Goal: Complete application form

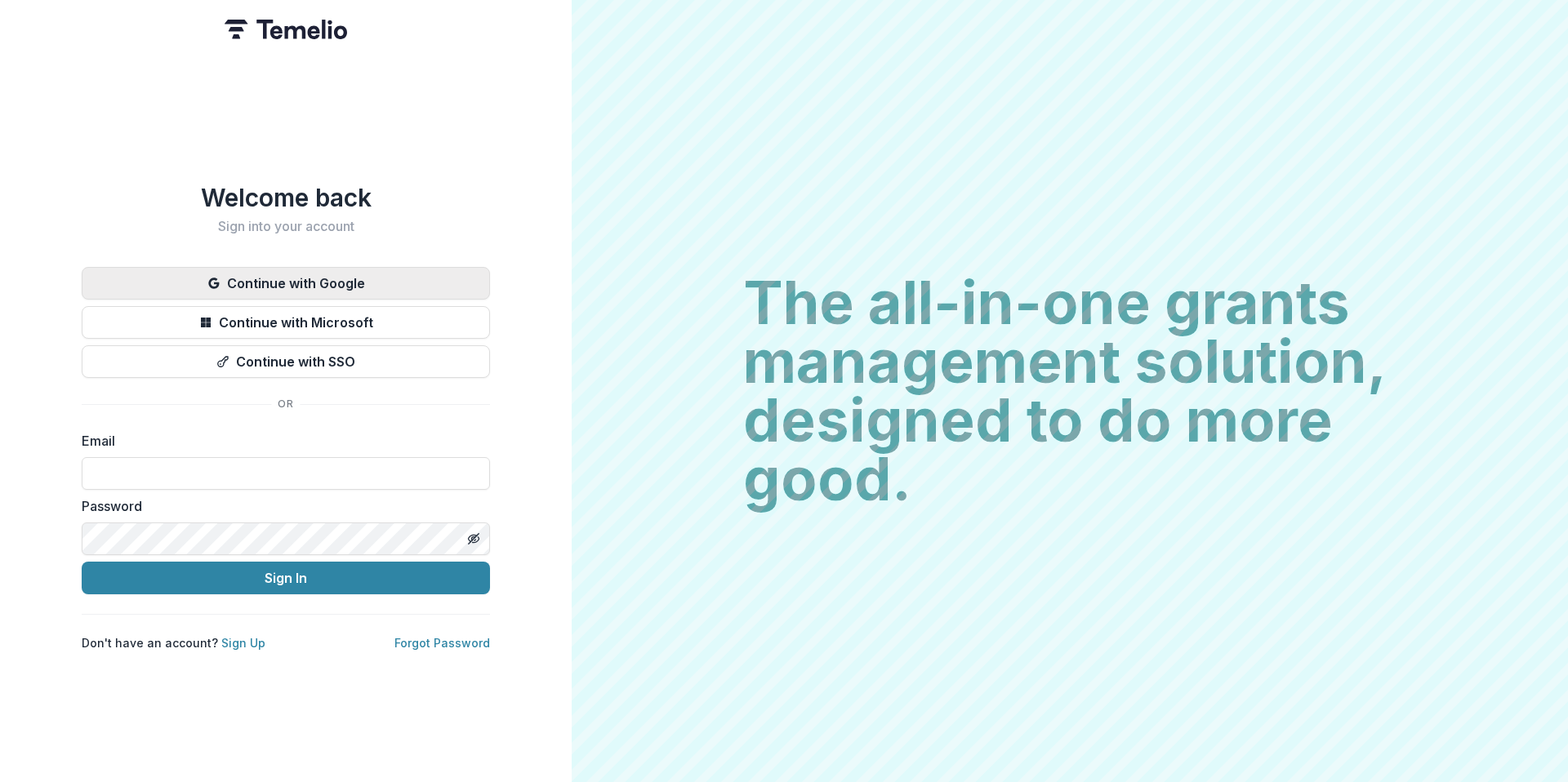
click at [303, 271] on button "Continue with Google" at bounding box center [285, 282] width 408 height 33
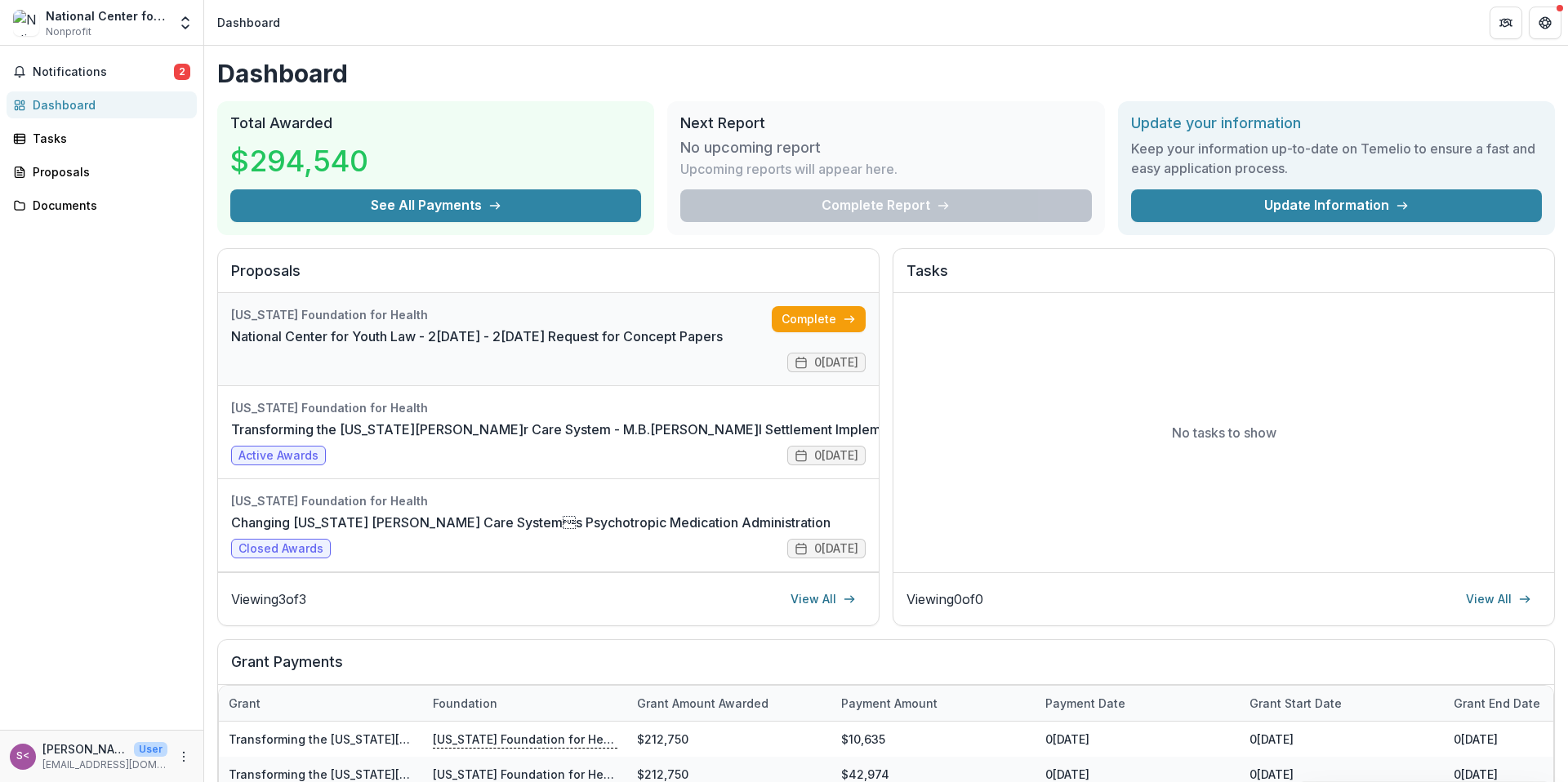
click at [394, 342] on link "National Center for Youth Law - 2[DATE] - 2[DATE] Request for Concept Papers" at bounding box center [477, 336] width 491 height 19
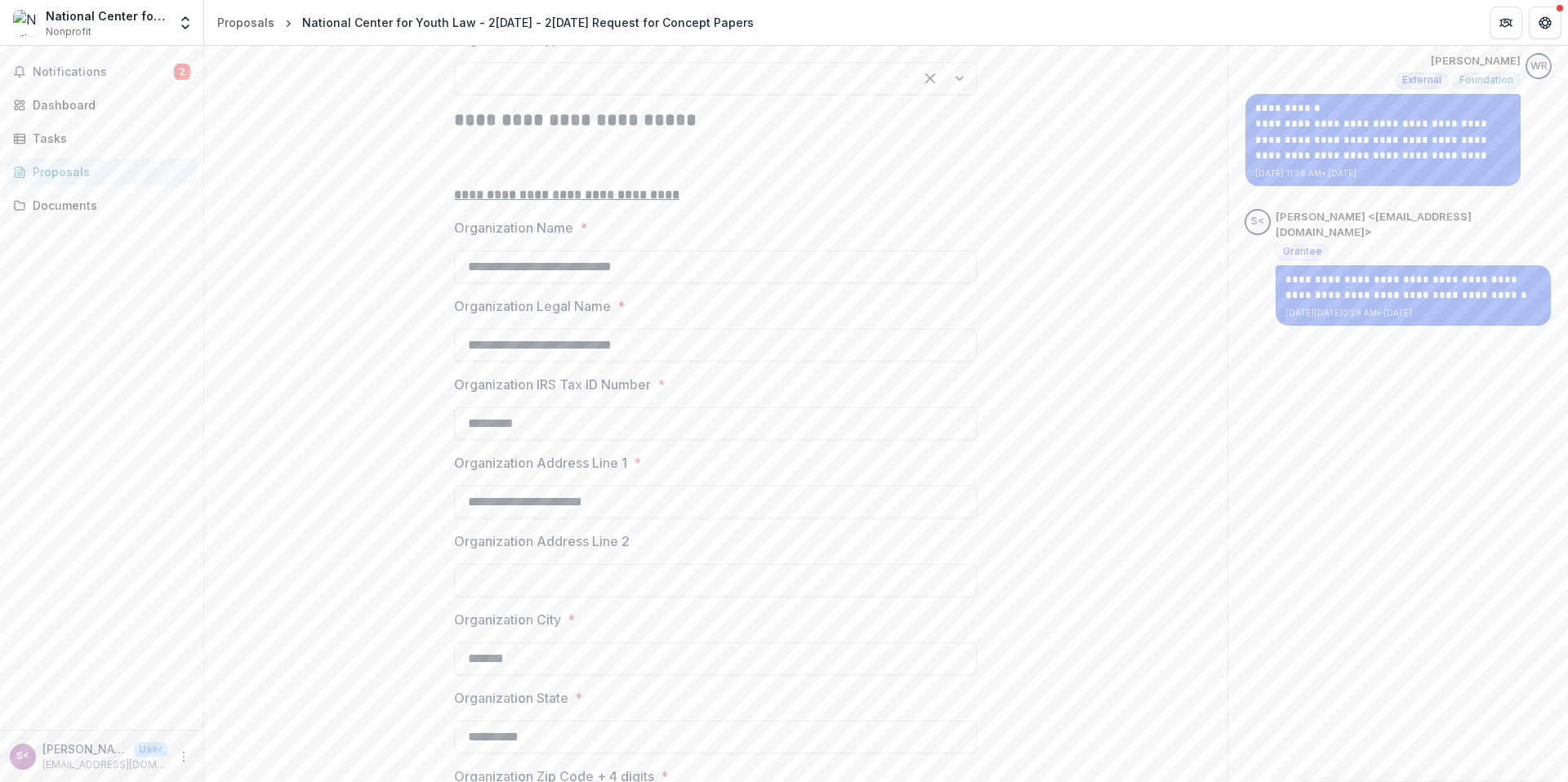
scroll to position [347, 0]
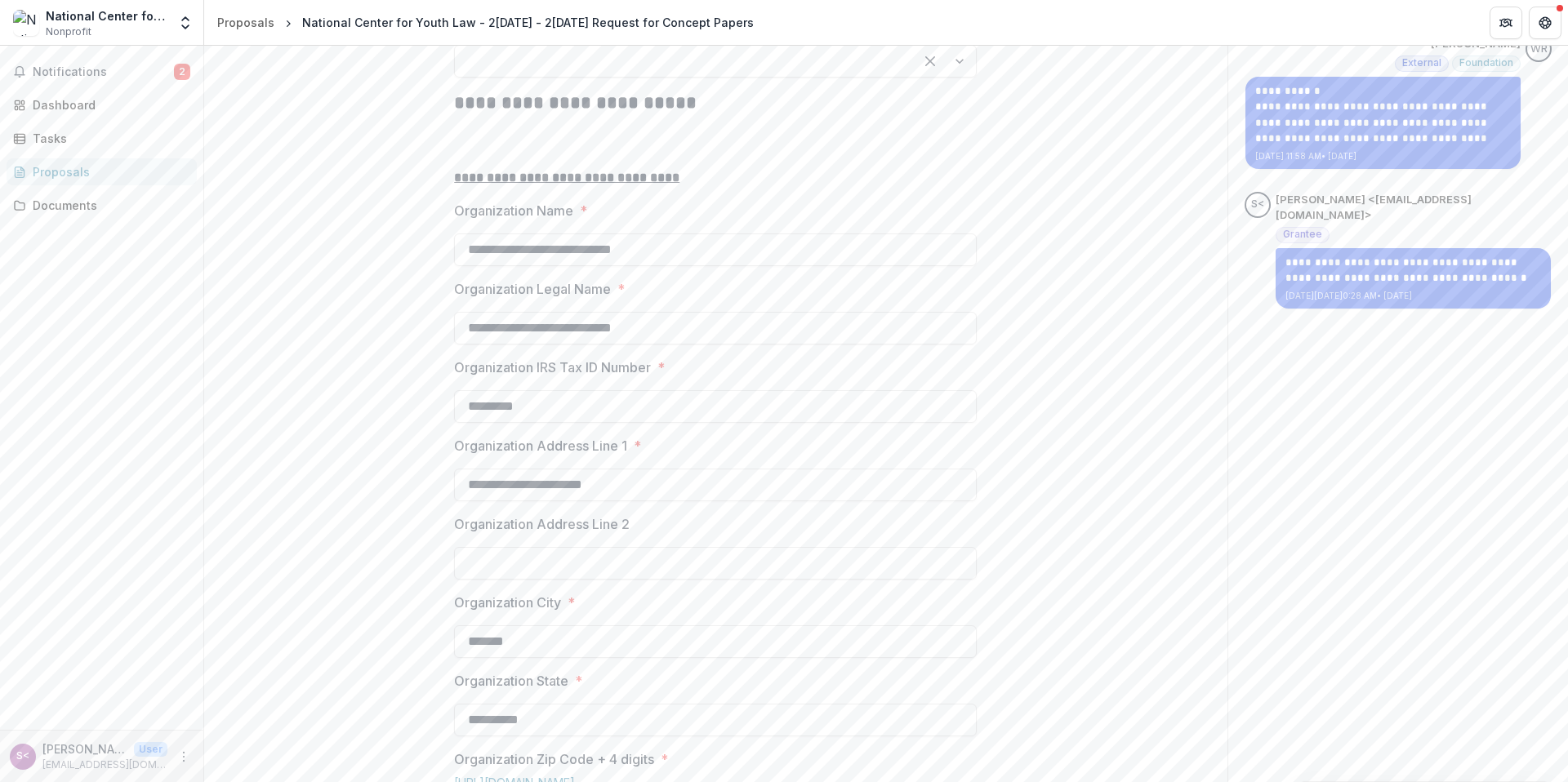
click at [745, 73] on div at bounding box center [684, 60] width 429 height 23
click at [740, 73] on div at bounding box center [684, 60] width 429 height 23
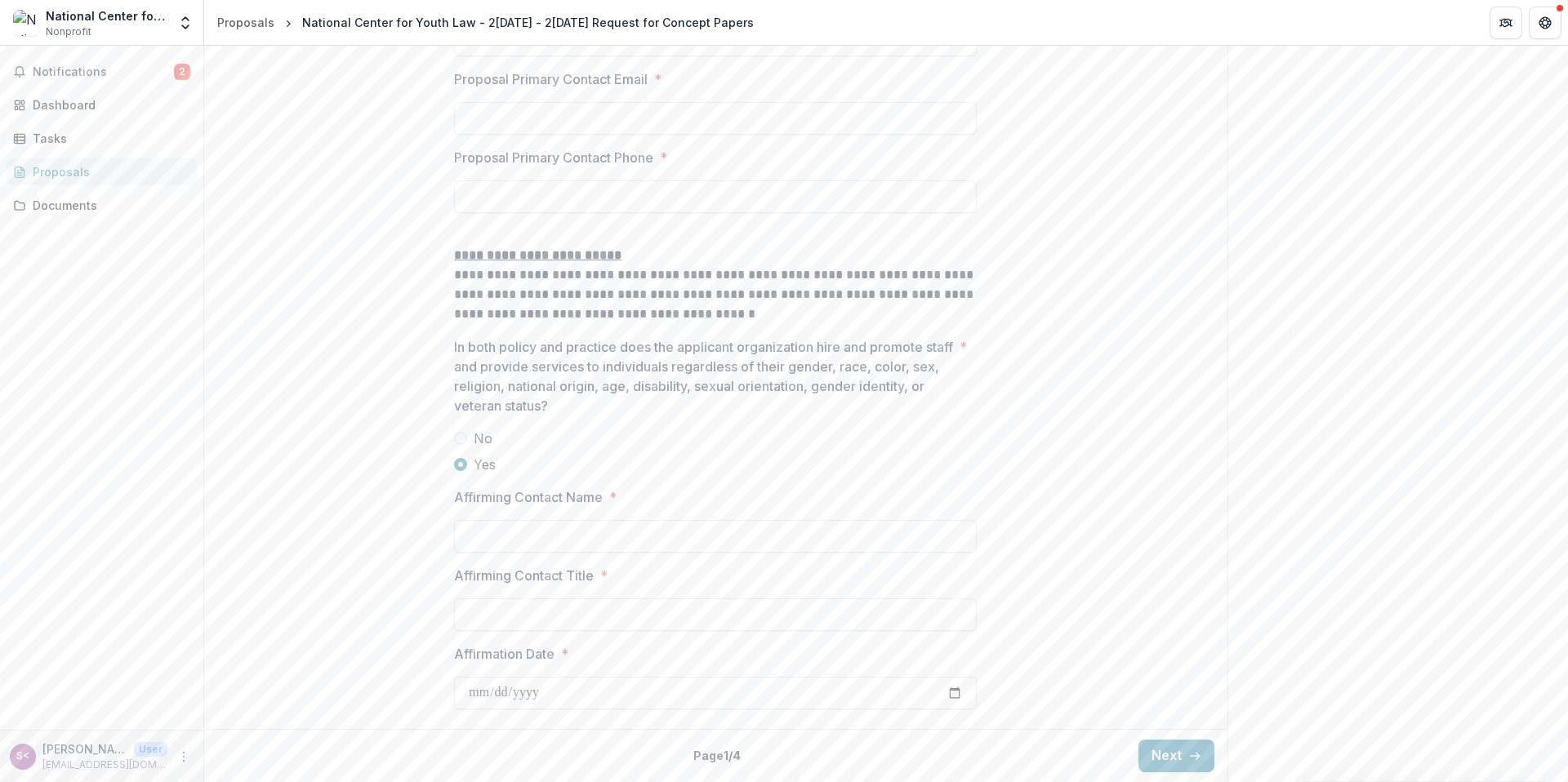
scroll to position [2440, 0]
click at [1172, 749] on button "Next" at bounding box center [1176, 755] width 76 height 33
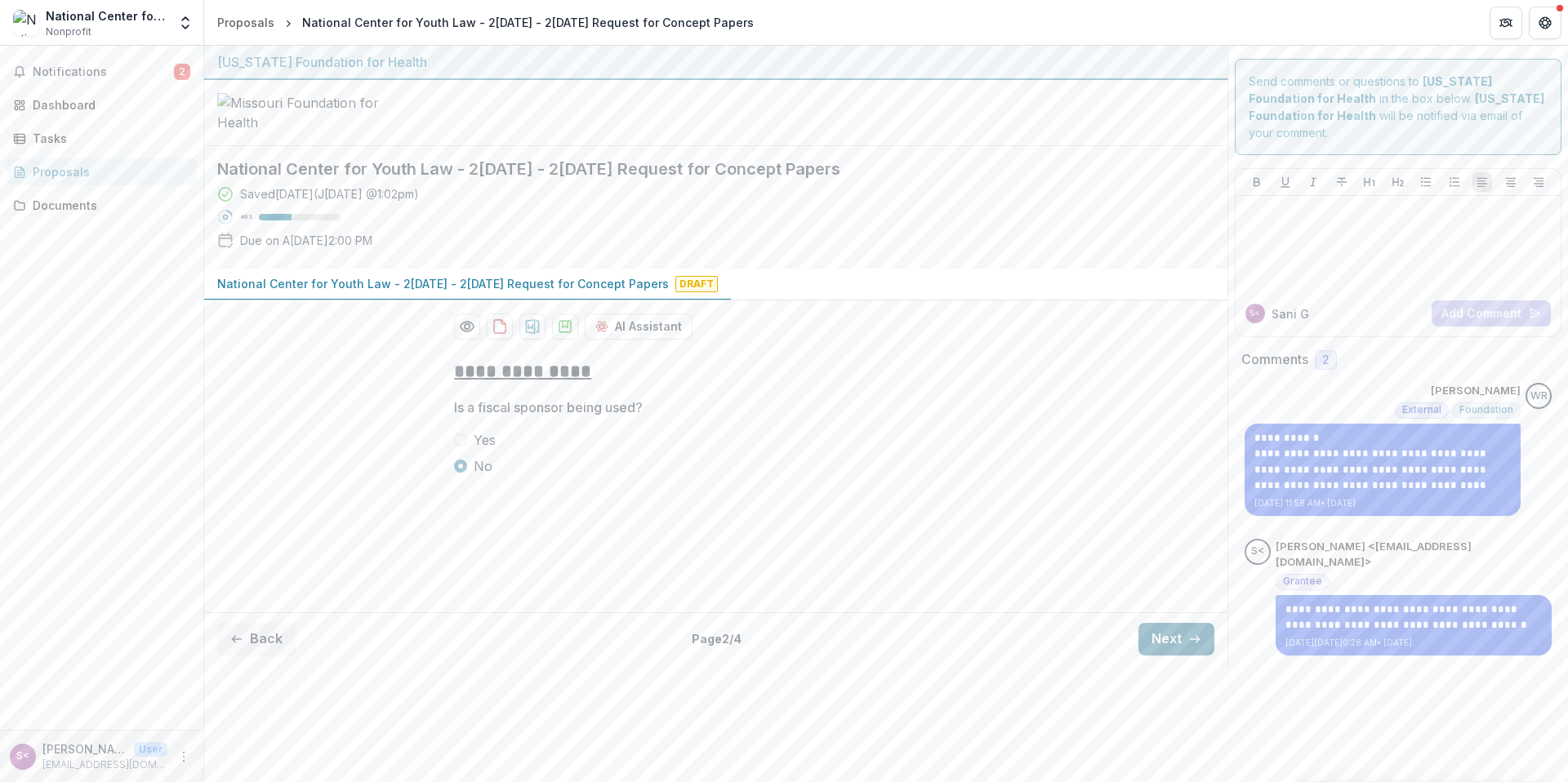
click at [1154, 641] on button "Next" at bounding box center [1176, 639] width 76 height 33
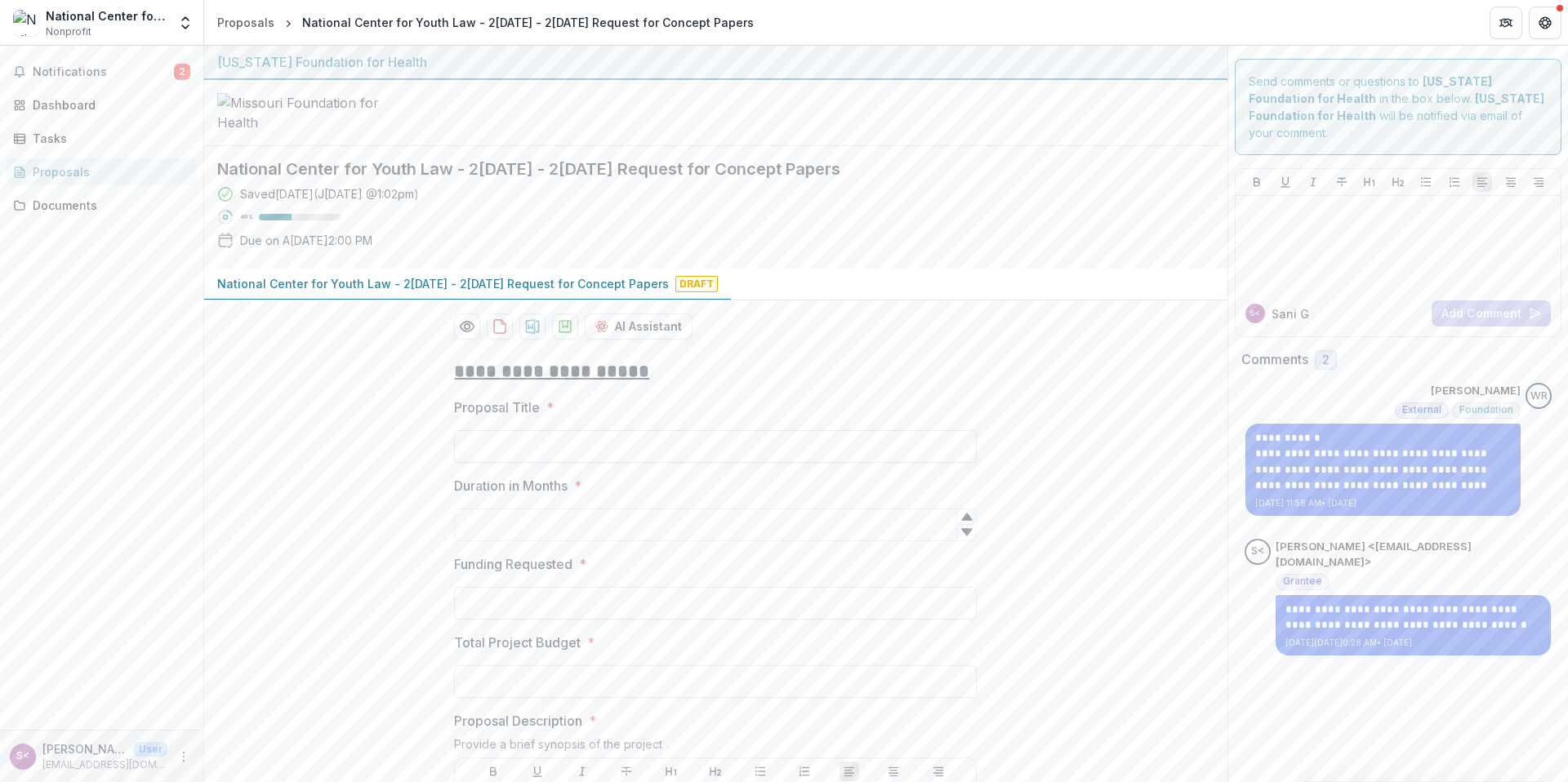
click at [673, 463] on input "Proposal Title *" at bounding box center [715, 446] width 522 height 33
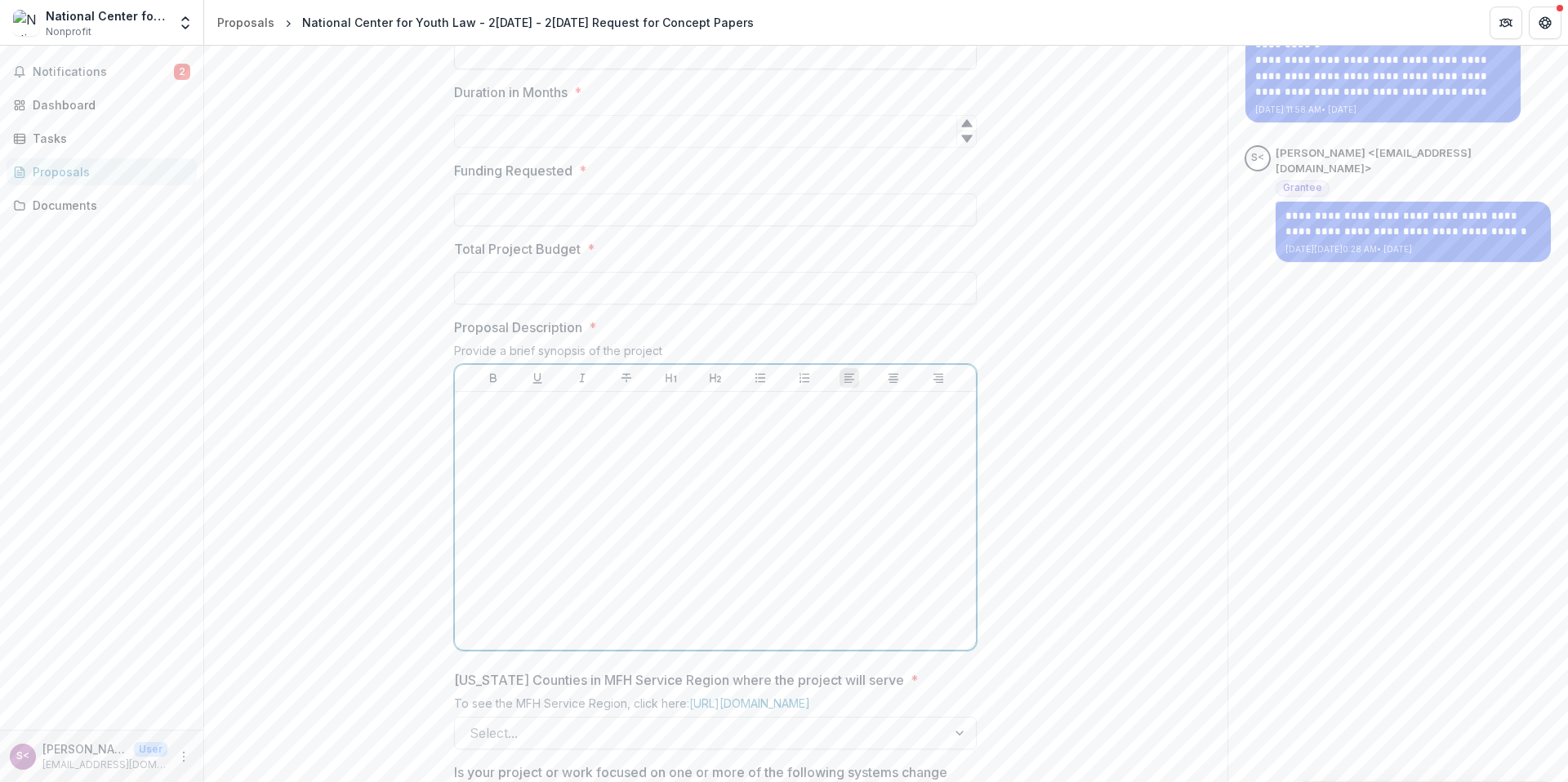
click at [704, 583] on div at bounding box center [715, 520] width 508 height 245
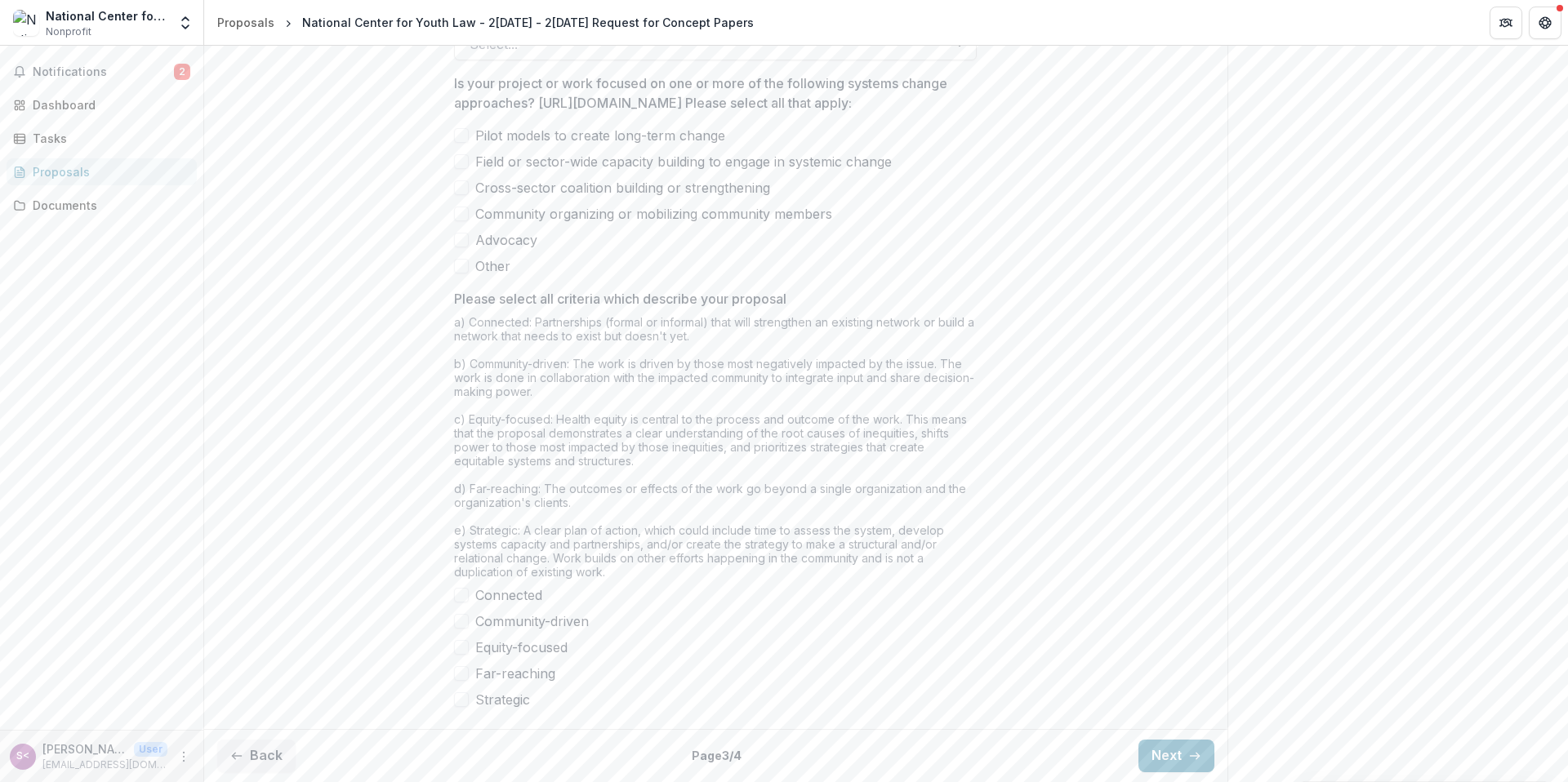
scroll to position [1226, 0]
click at [1150, 760] on button "Next" at bounding box center [1176, 755] width 76 height 33
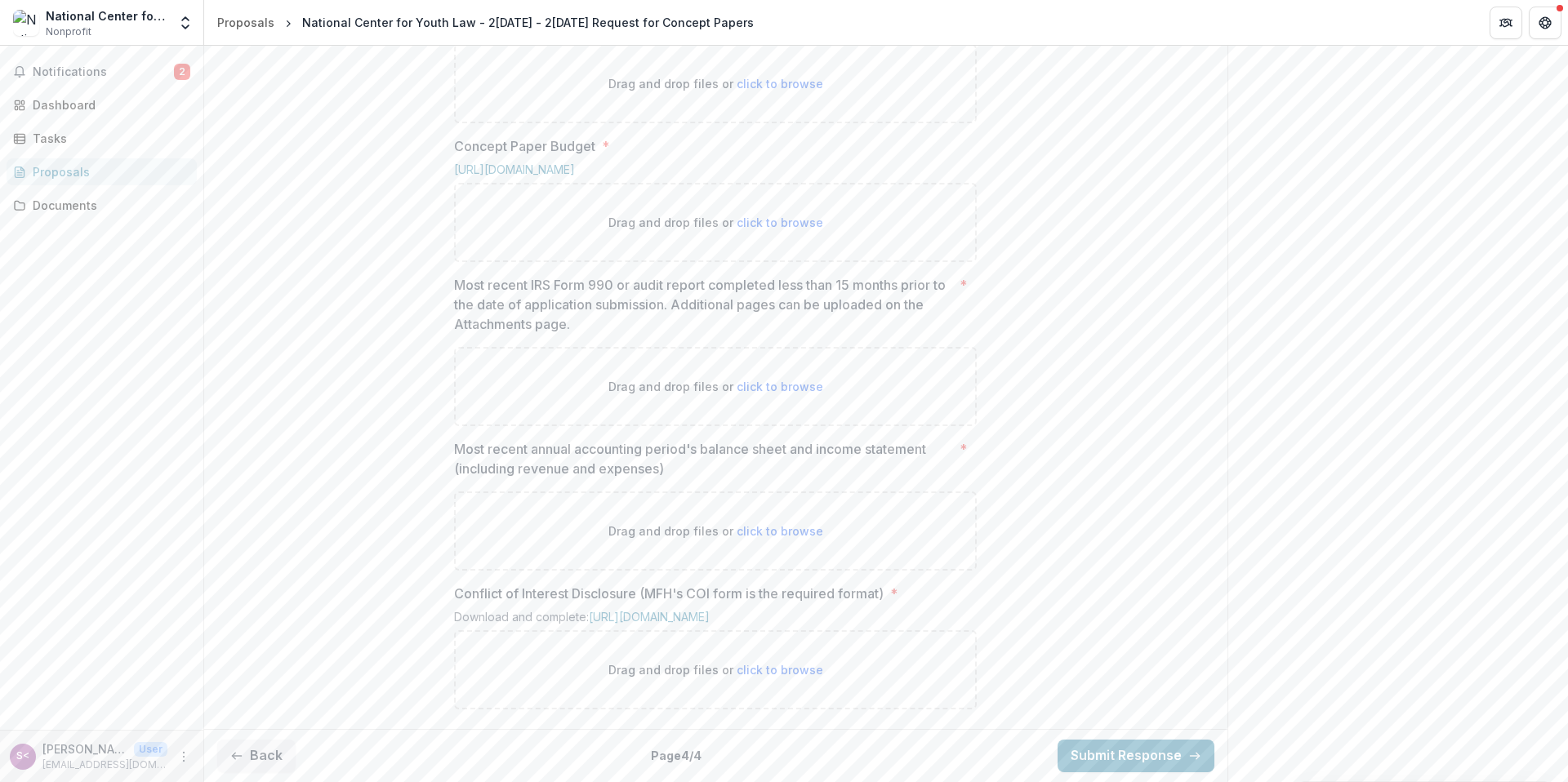
scroll to position [899, 0]
click at [273, 760] on button "Back" at bounding box center [257, 755] width 79 height 33
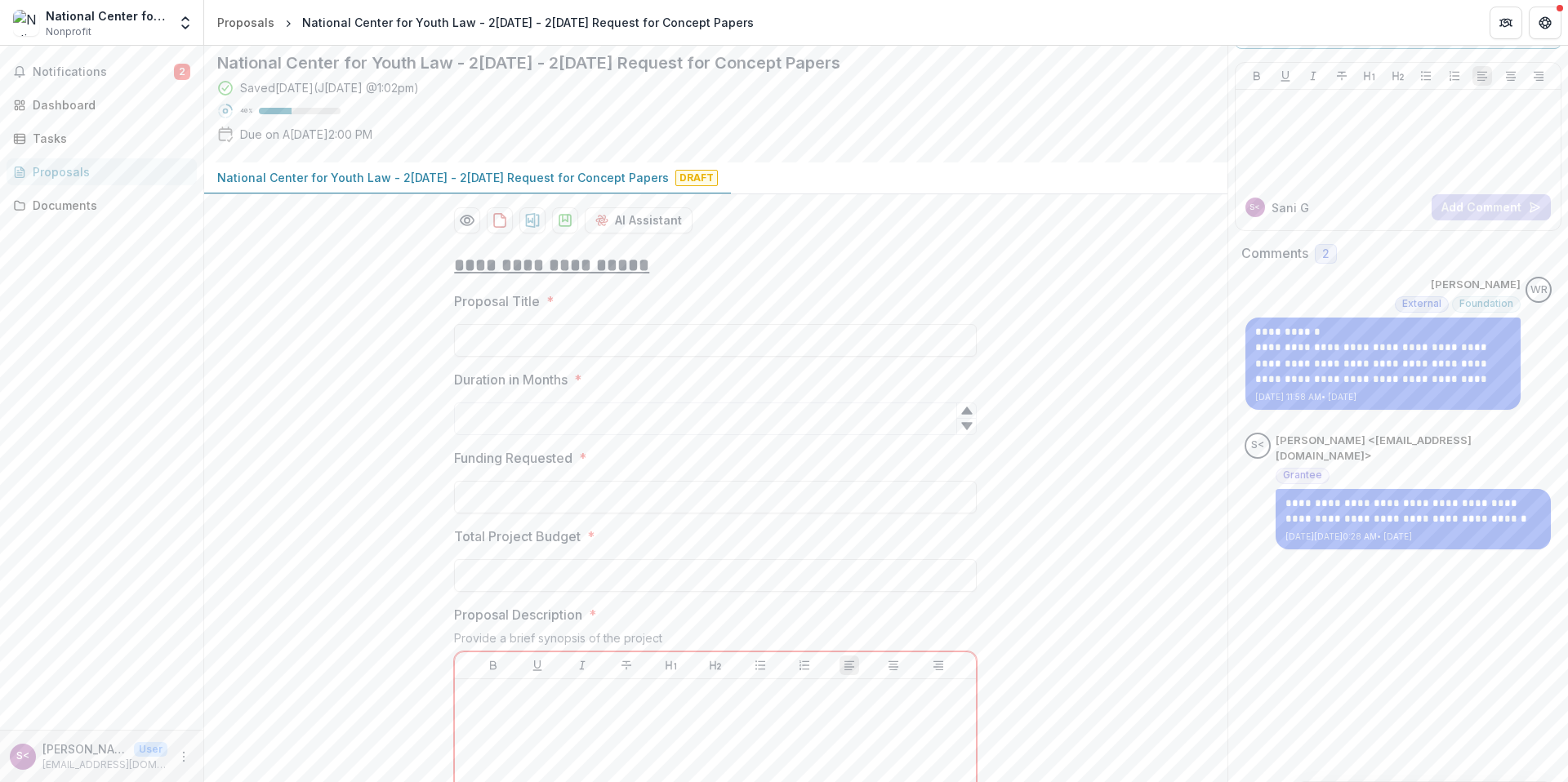
scroll to position [0, 0]
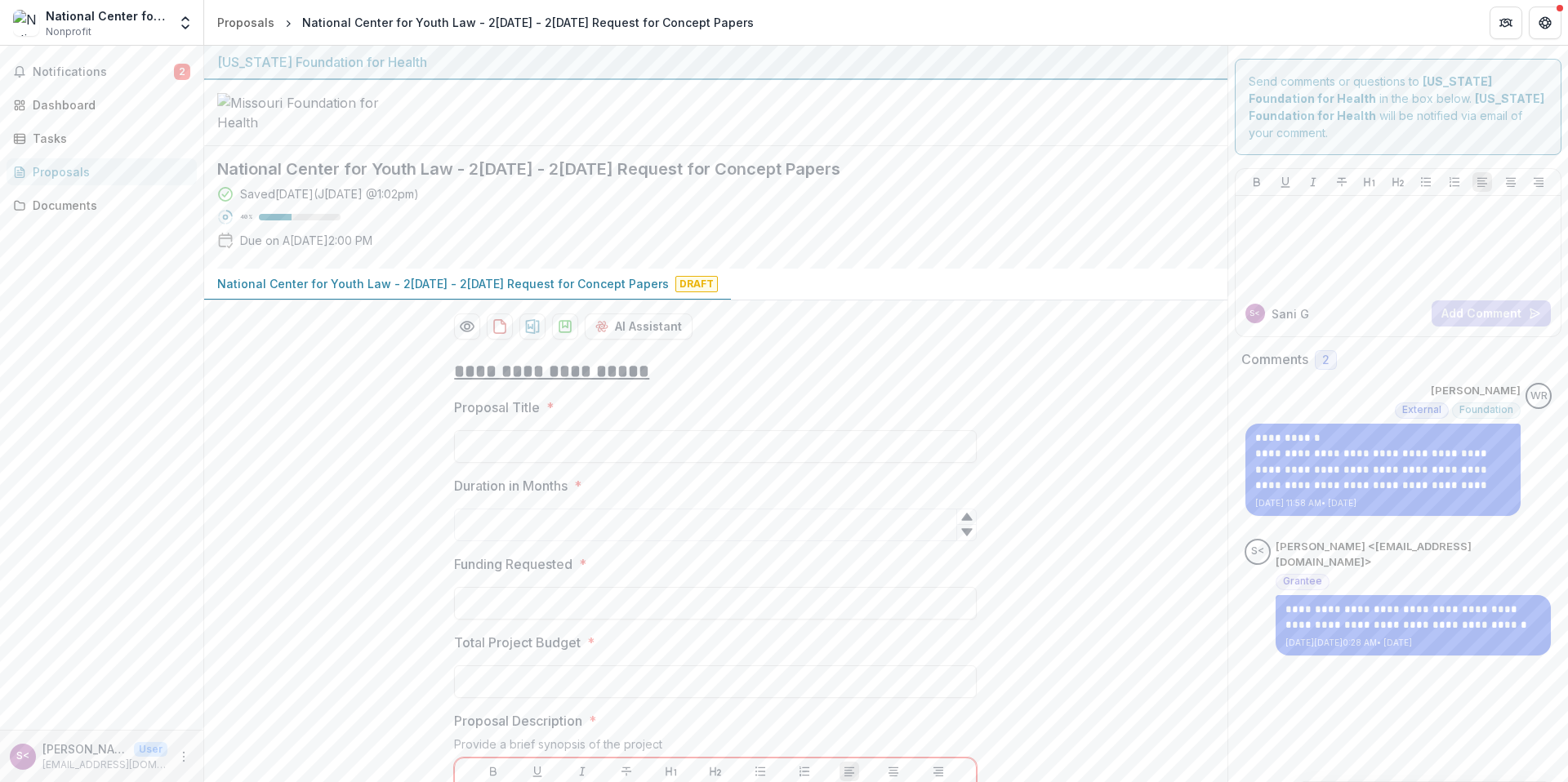
click at [538, 18] on div "National Center for Youth Law - 2[DATE] - 2[DATE] Request for Concept Papers" at bounding box center [527, 23] width 452 height 17
click at [100, 172] on div "Proposals" at bounding box center [108, 172] width 151 height 17
